Goal: Find contact information: Obtain details needed to contact an individual or organization

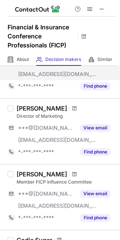
scroll to position [79, 0]
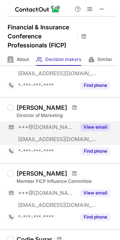
click at [95, 123] on div "View email" at bounding box center [93, 127] width 34 height 12
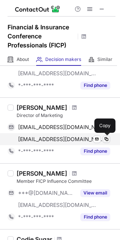
click at [107, 141] on span at bounding box center [106, 139] width 6 height 6
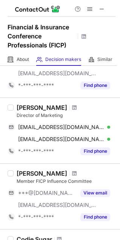
click at [26, 108] on div "[PERSON_NAME]" at bounding box center [42, 108] width 50 height 8
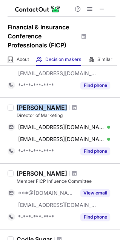
copy div "[PERSON_NAME]"
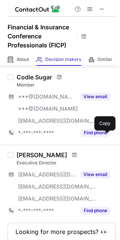
scroll to position [281, 0]
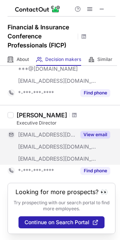
click at [91, 138] on div "View email" at bounding box center [93, 135] width 34 height 12
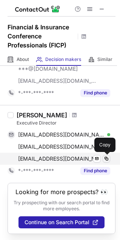
click at [107, 159] on span at bounding box center [106, 159] width 6 height 6
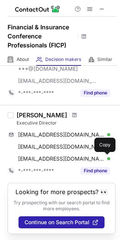
click at [25, 116] on div "[PERSON_NAME]" at bounding box center [42, 115] width 50 height 8
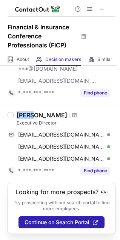
click at [38, 115] on div "[PERSON_NAME]" at bounding box center [42, 115] width 50 height 8
copy div "[PERSON_NAME]"
